Goal: Task Accomplishment & Management: Manage account settings

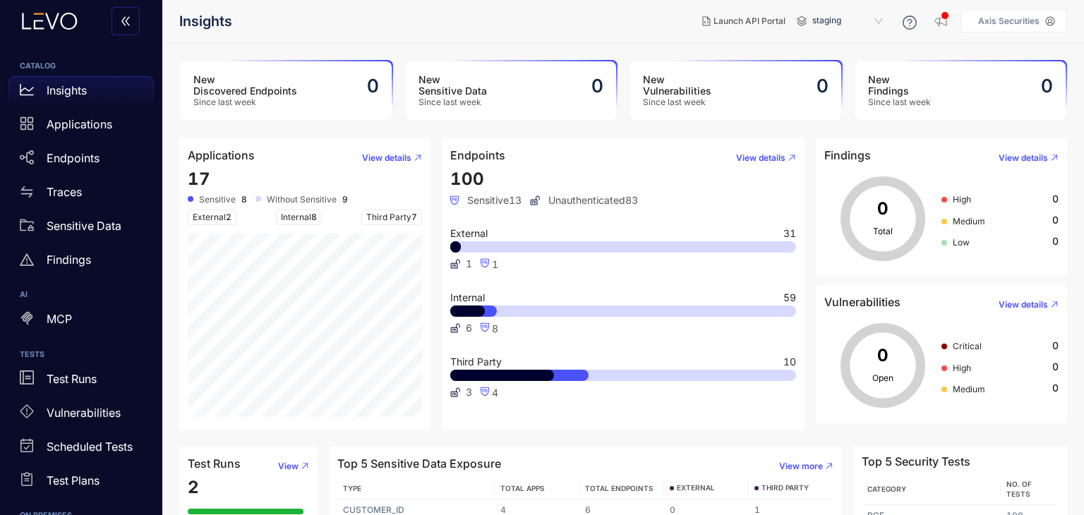
click at [990, 20] on p "Axis Securities" at bounding box center [1008, 21] width 61 height 10
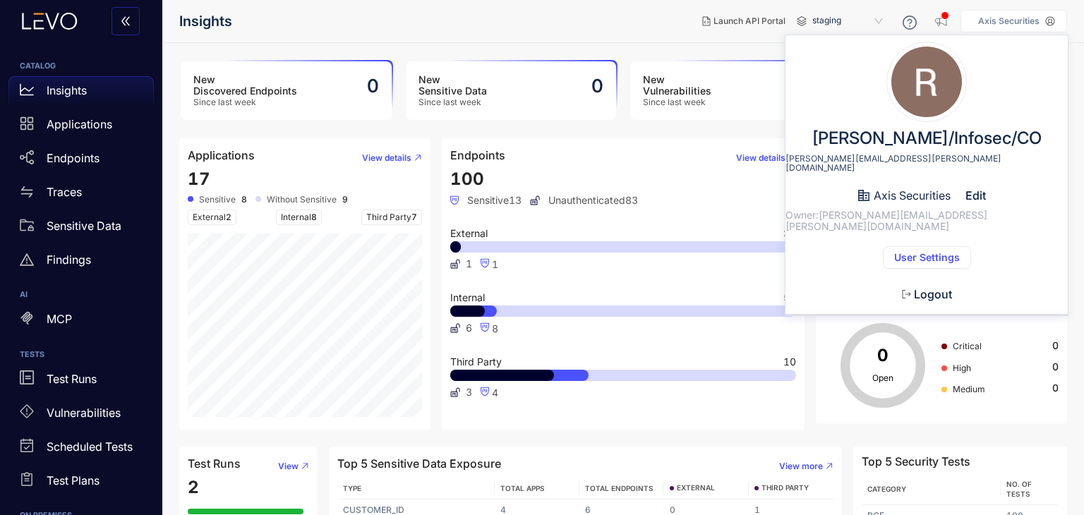
click at [914, 246] on button "User Settings" at bounding box center [927, 257] width 88 height 23
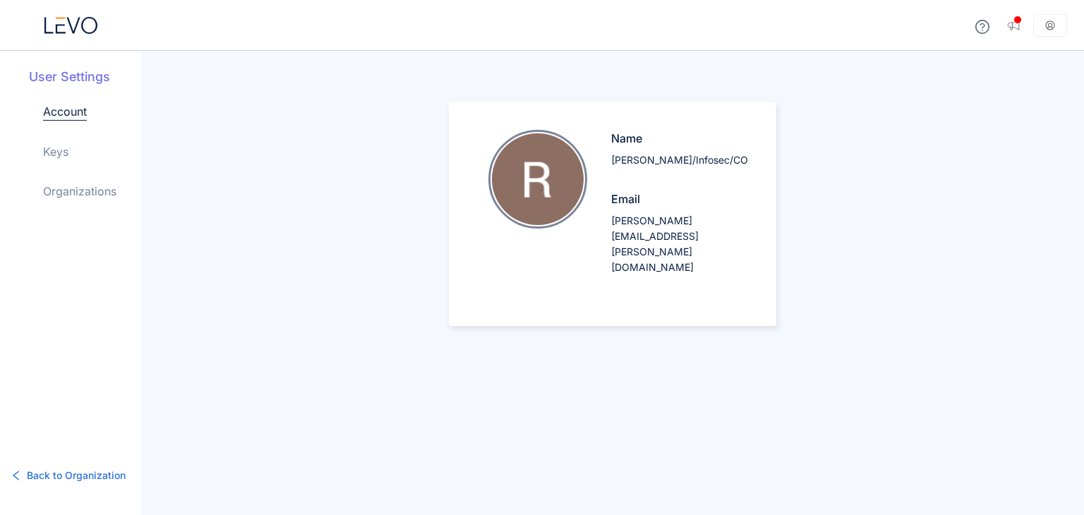
click at [73, 150] on div "Account Keys Organizations" at bounding box center [92, 162] width 98 height 119
click at [61, 150] on link "Keys" at bounding box center [55, 151] width 25 height 17
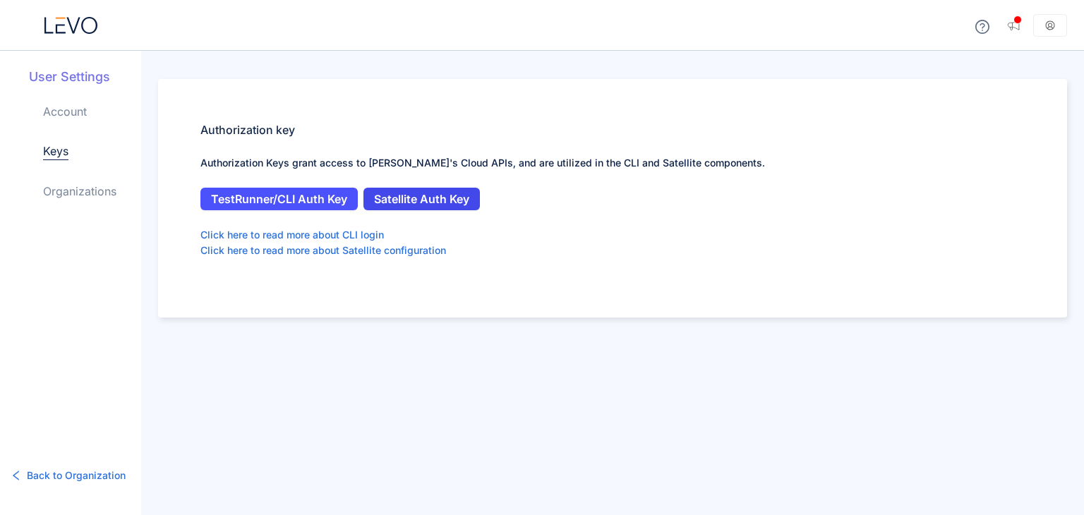
click at [451, 194] on span "Satellite Auth Key" at bounding box center [421, 199] width 95 height 13
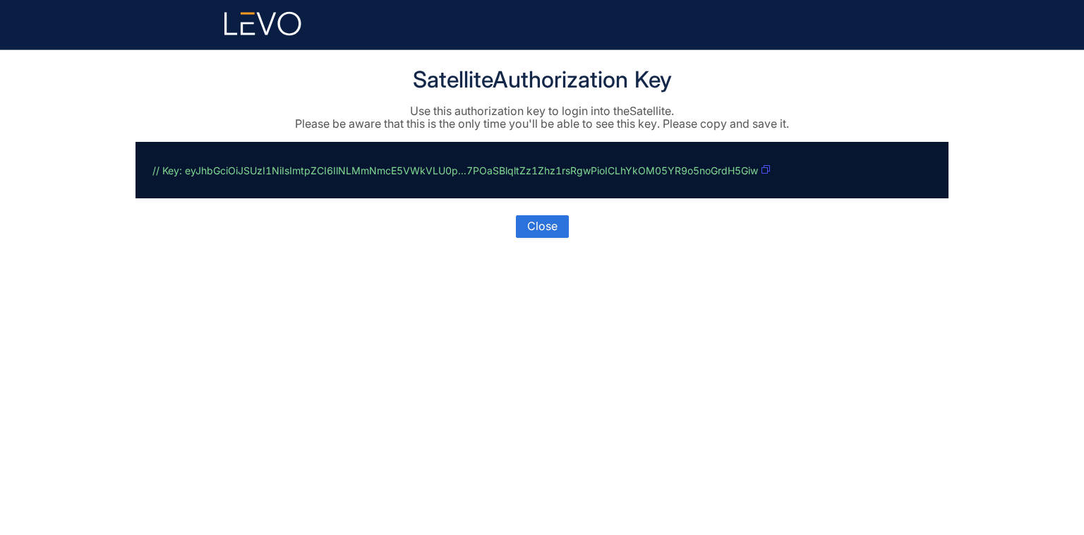
click at [566, 173] on icon "button" at bounding box center [765, 169] width 8 height 8
